Goal: Information Seeking & Learning: Stay updated

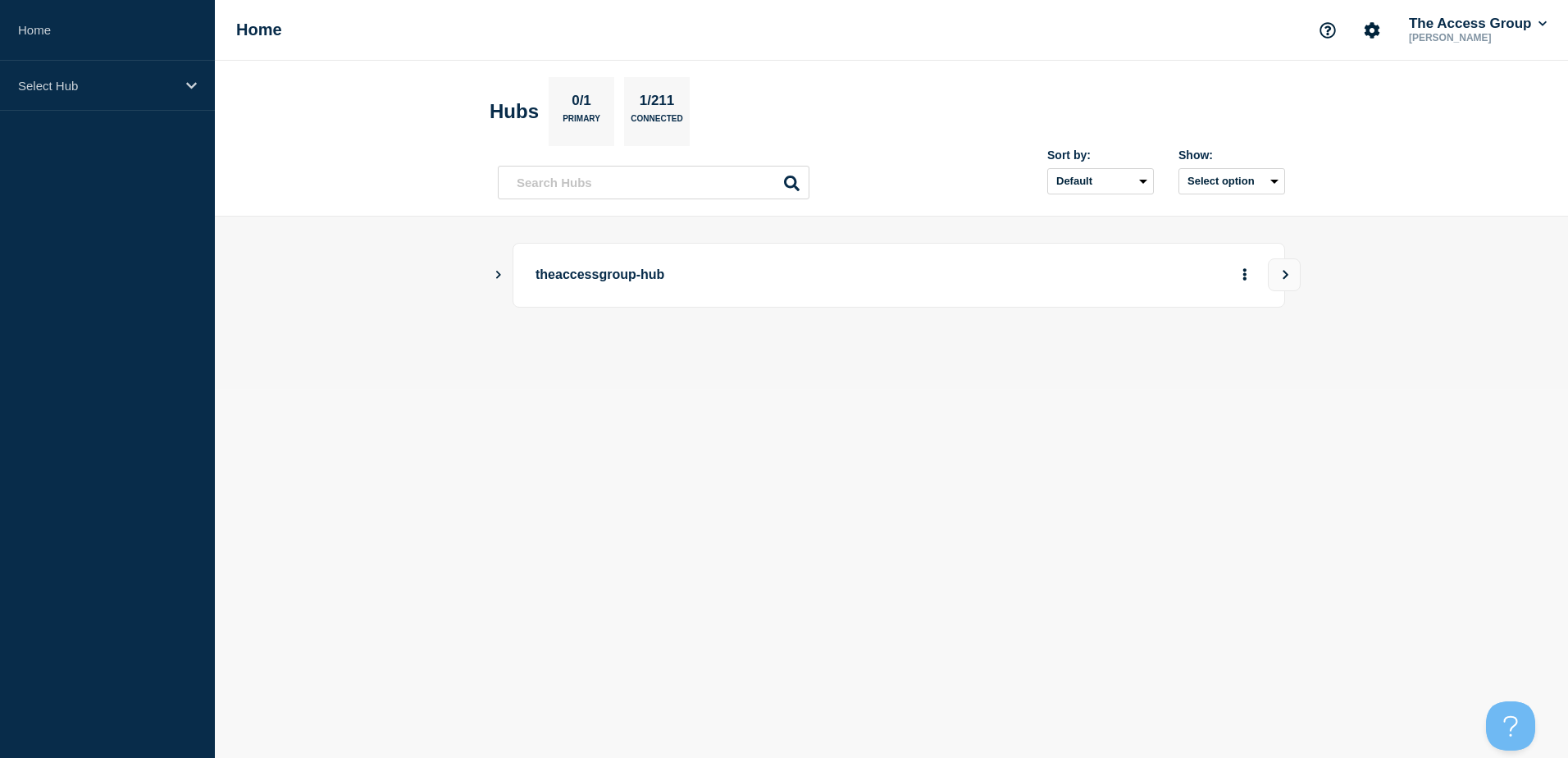
click at [491, 272] on main "theaccessgroup-hub" at bounding box center [891, 303] width 1353 height 173
click at [501, 273] on icon "Show Connected Hubs" at bounding box center [498, 273] width 10 height 8
click at [1159, 361] on button "See overview" at bounding box center [1188, 357] width 87 height 33
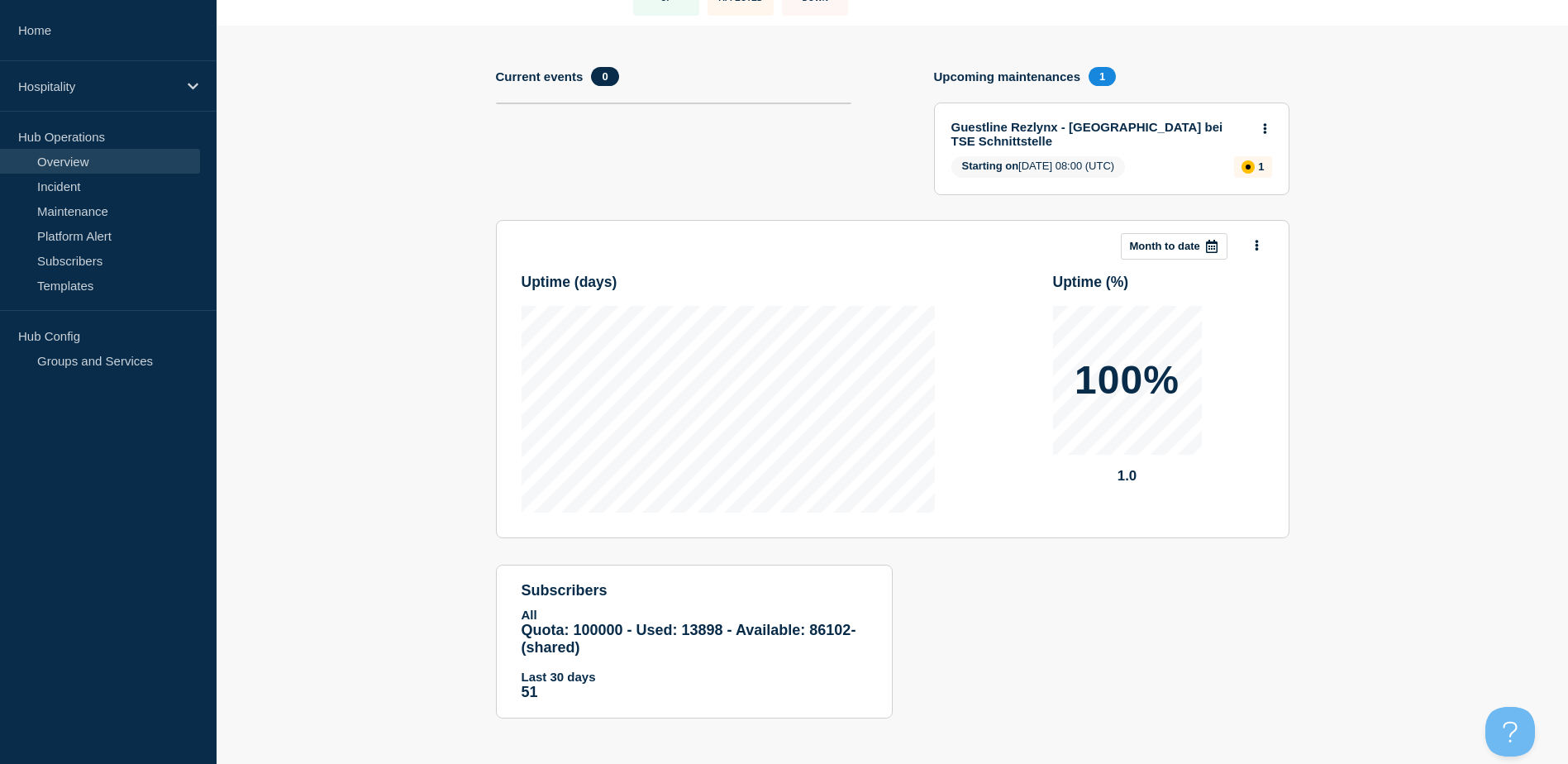
scroll to position [141, 0]
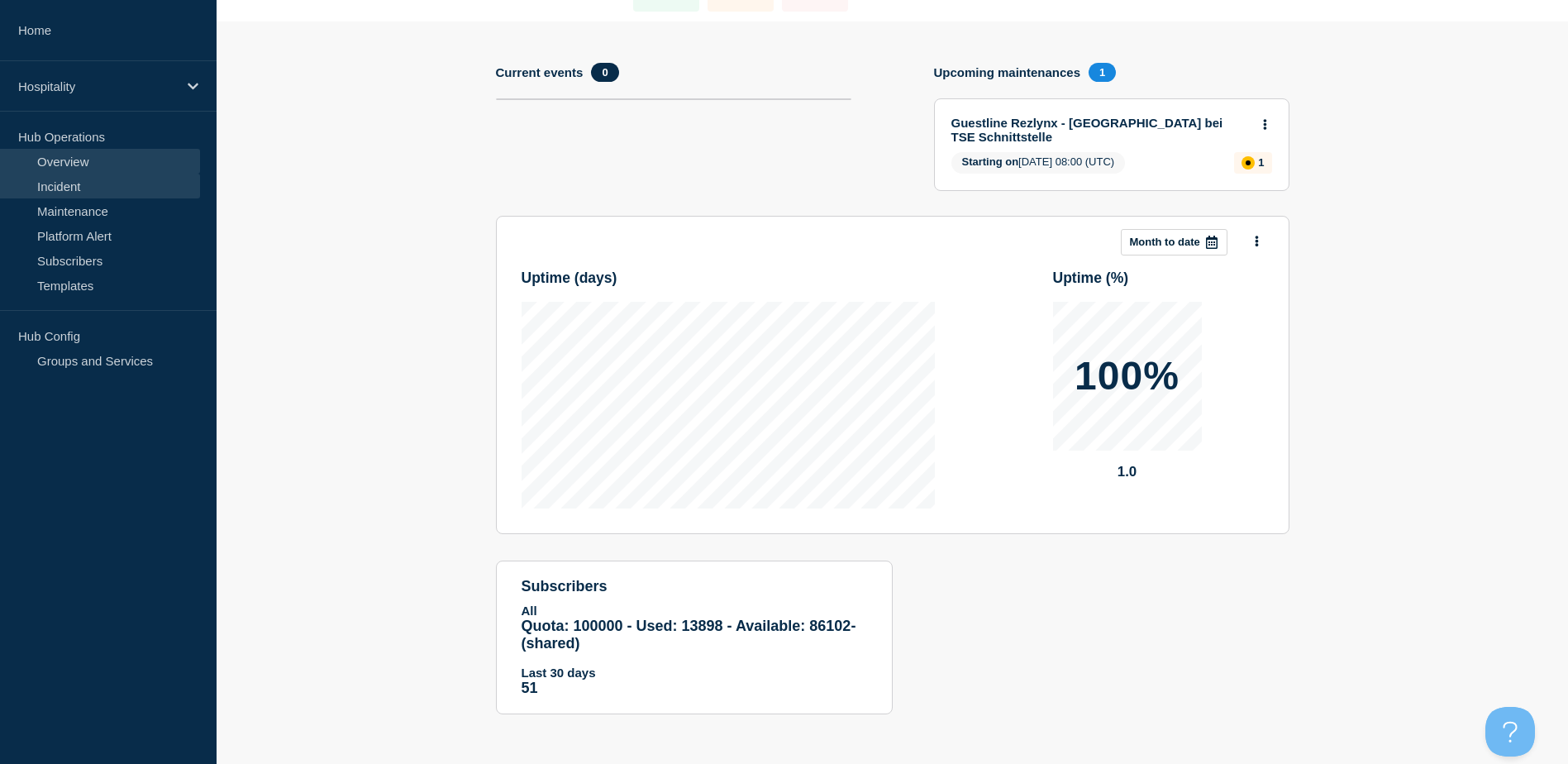
click at [72, 182] on link "Incident" at bounding box center [100, 186] width 201 height 25
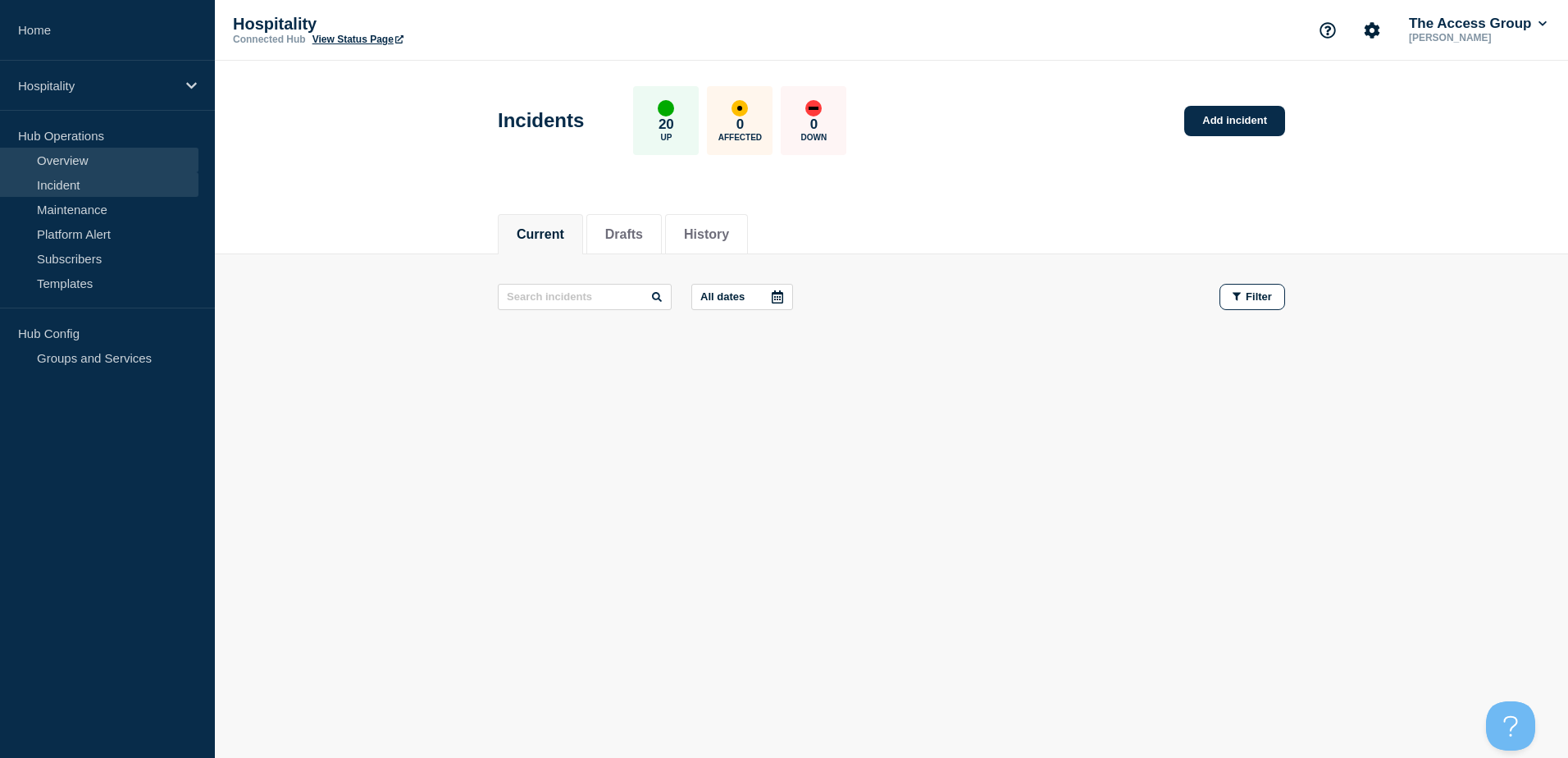
click at [56, 159] on link "Overview" at bounding box center [99, 160] width 199 height 25
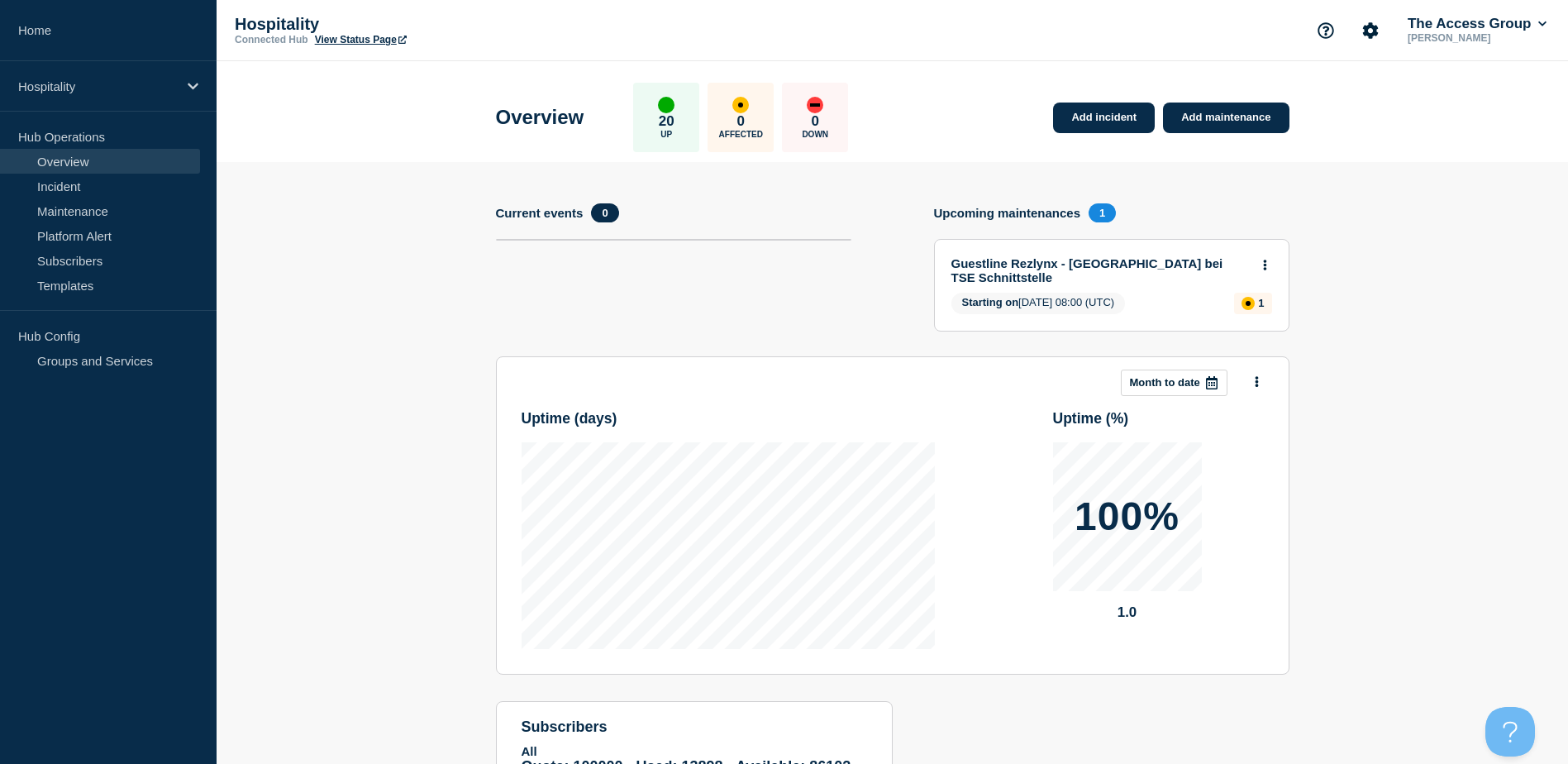
click at [1212, 275] on link "Guestline Rezlynx - [GEOGRAPHIC_DATA] bei TSE Schnittstelle" at bounding box center [1100, 271] width 298 height 29
click at [1270, 269] on button at bounding box center [1265, 265] width 14 height 14
